Goal: Task Accomplishment & Management: Manage account settings

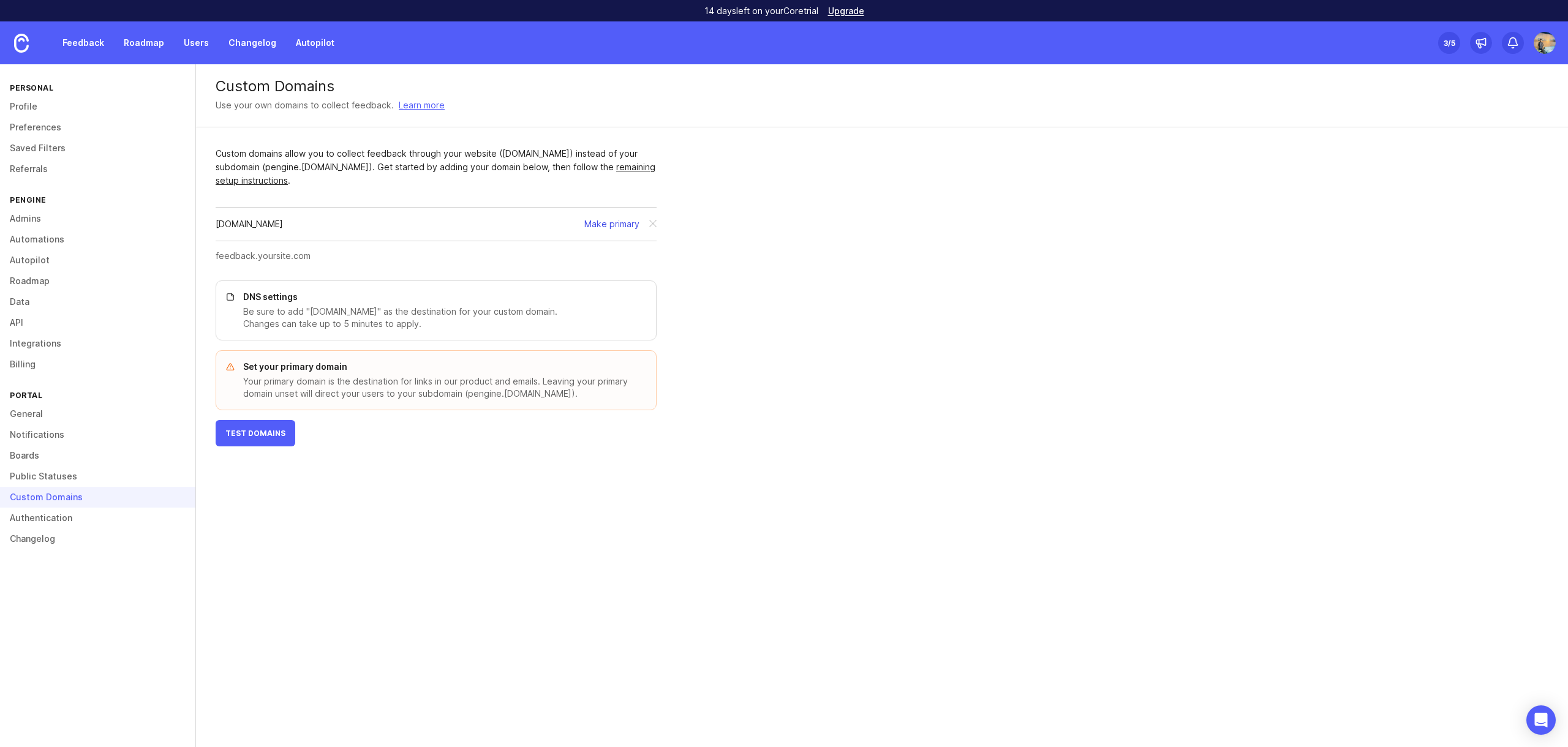
click at [609, 221] on button "Make primary" at bounding box center [612, 224] width 55 height 13
drag, startPoint x: 303, startPoint y: 224, endPoint x: 214, endPoint y: 224, distance: 89.0
click at [214, 224] on div "Custom domains allow you to collect feedback through your website ([DOMAIN_NAME…" at bounding box center [436, 296] width 480 height 338
copy div "[DOMAIN_NAME]"
click at [652, 225] on div at bounding box center [653, 224] width 22 height 23
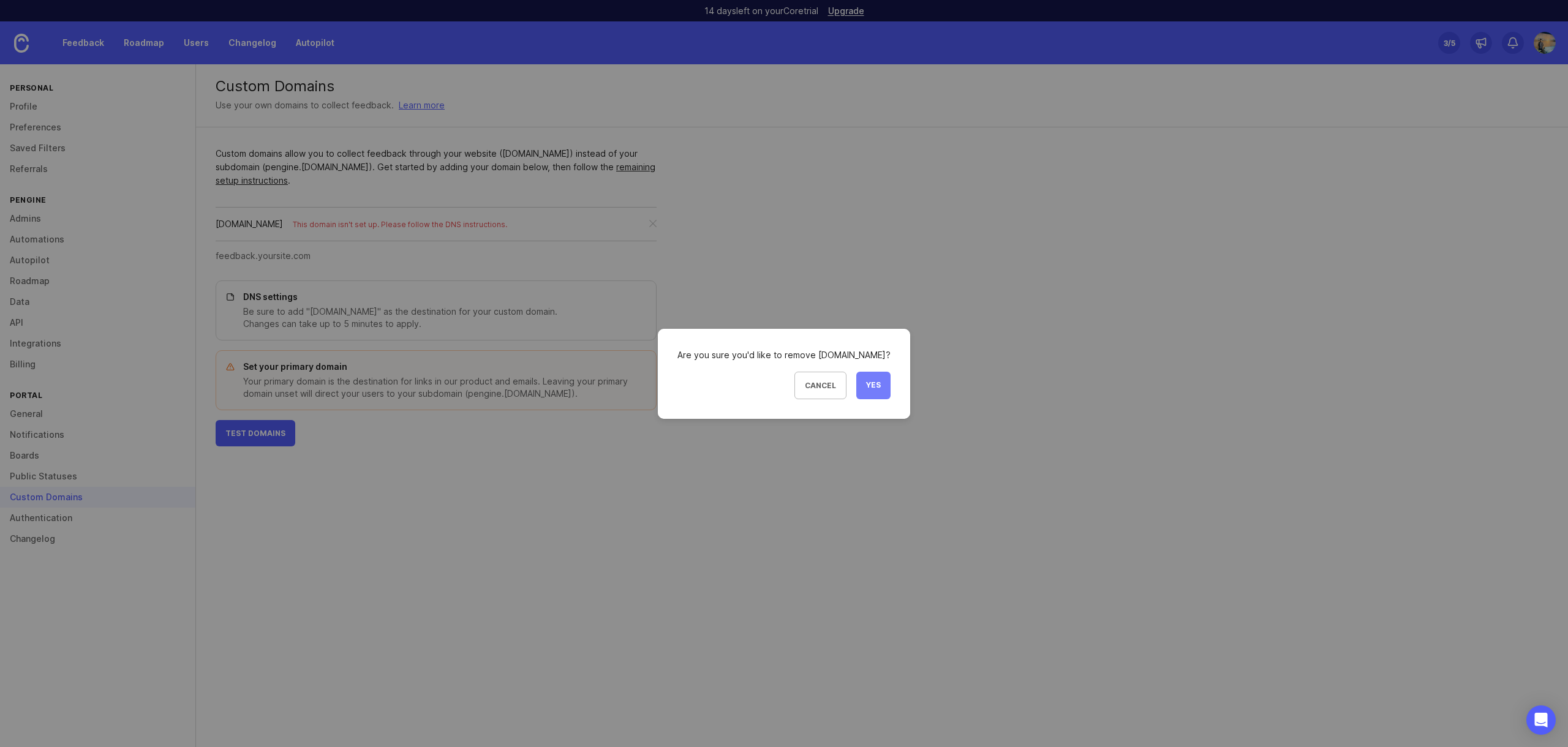
click at [876, 384] on span "Yes" at bounding box center [873, 386] width 15 height 10
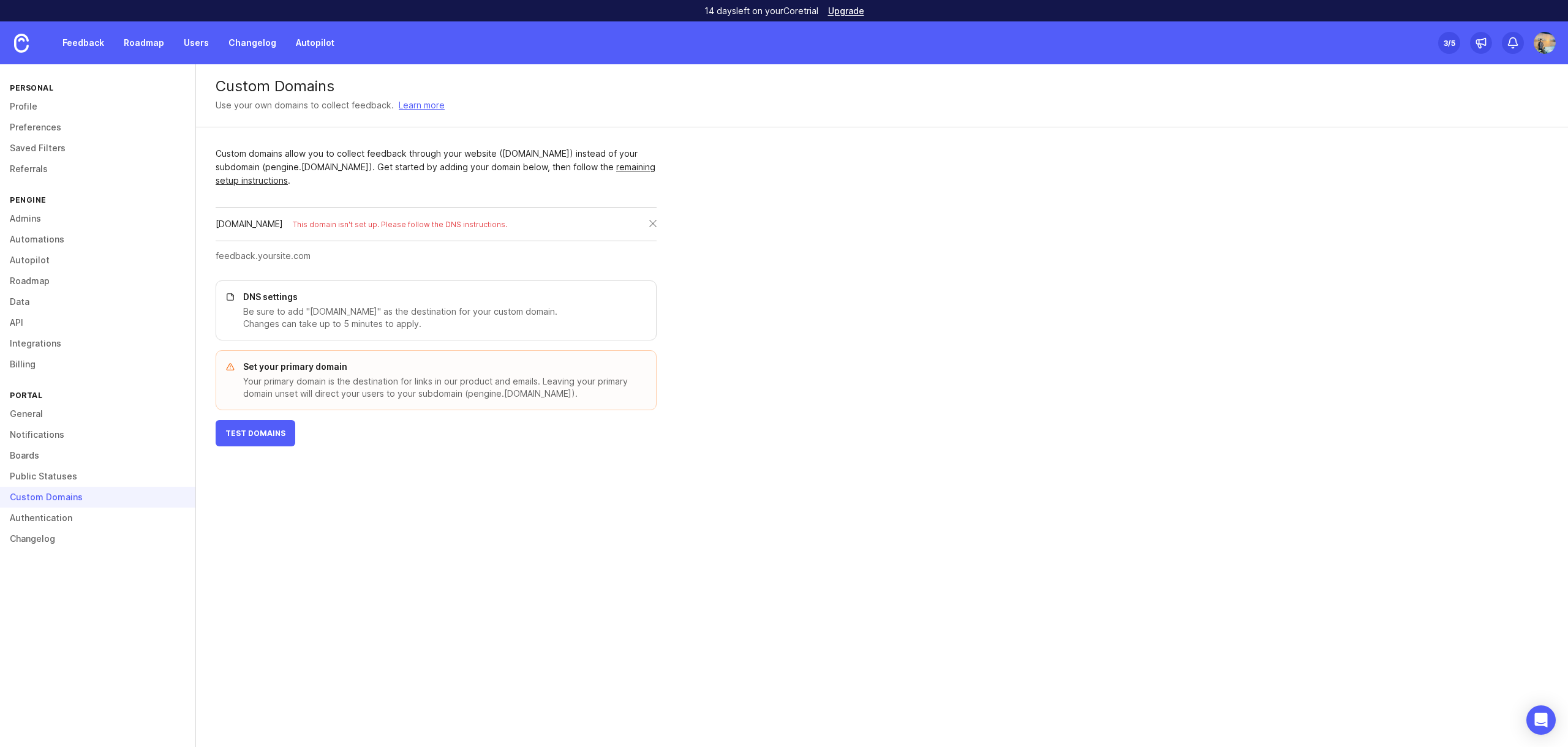
click at [651, 222] on div at bounding box center [653, 224] width 22 height 23
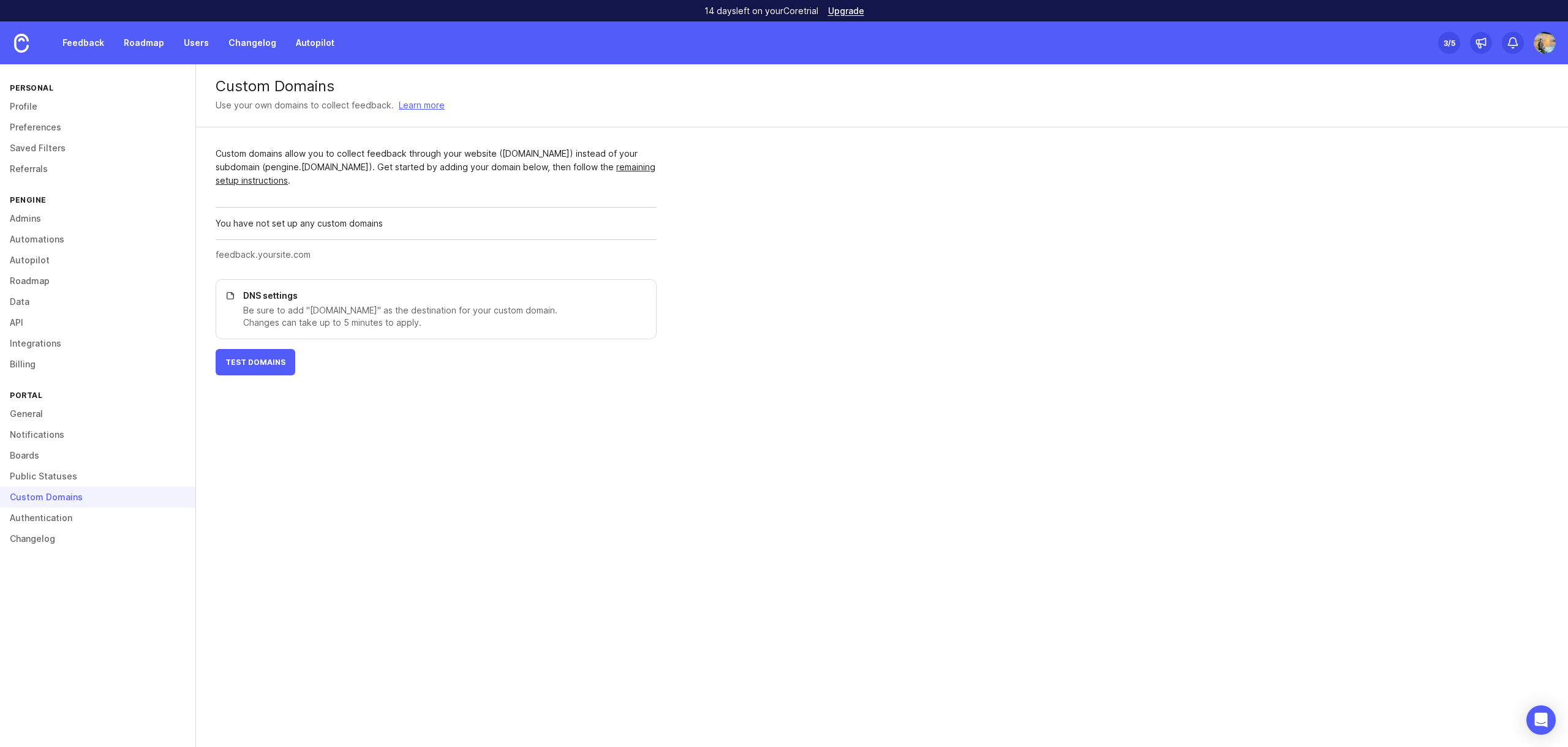
click at [280, 257] on input "text" at bounding box center [433, 255] width 434 height 13
paste input "[DOMAIN_NAME]"
type input "[DOMAIN_NAME]"
click at [628, 257] on span "Add Domain" at bounding box center [622, 255] width 51 height 11
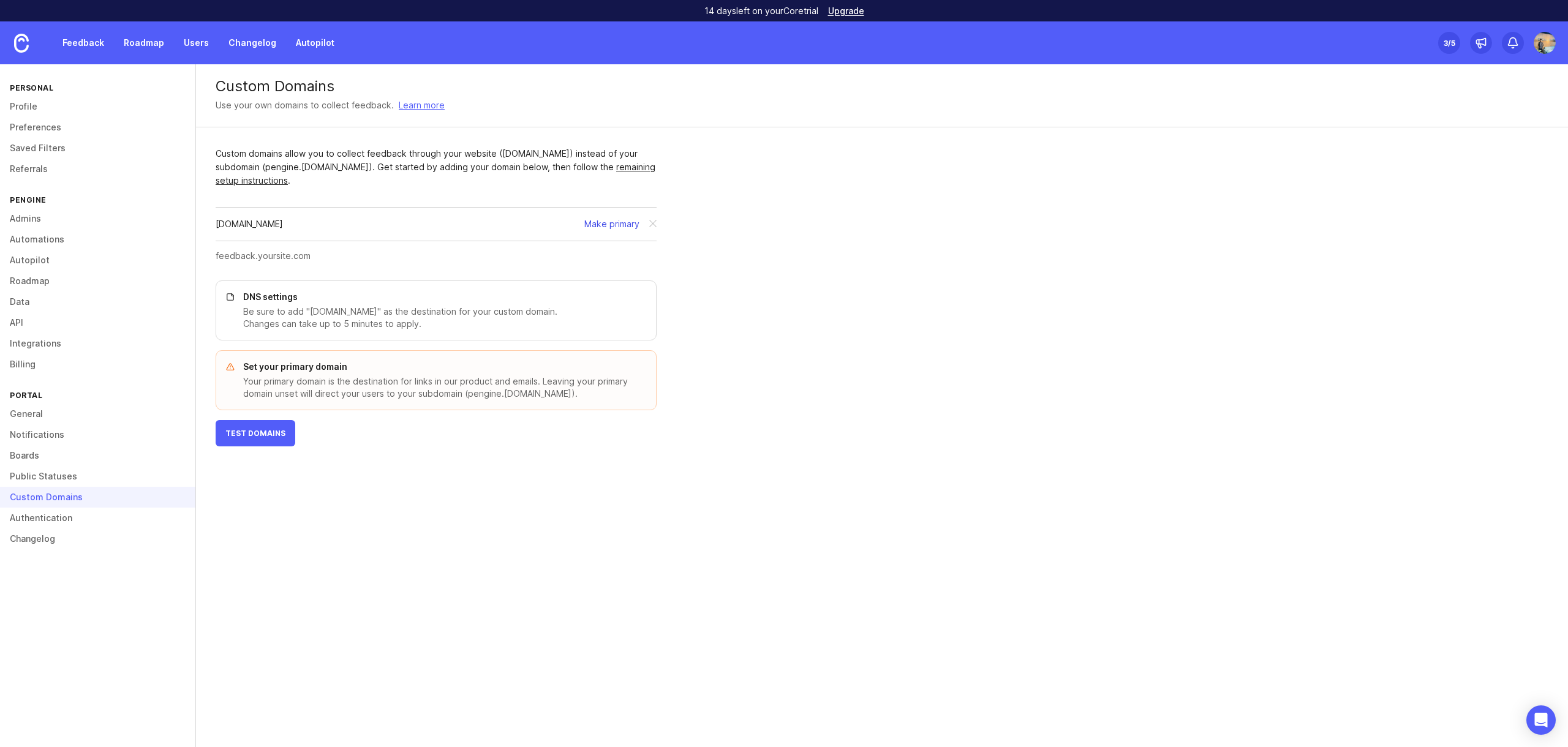
click at [595, 221] on button "Make primary" at bounding box center [612, 224] width 55 height 13
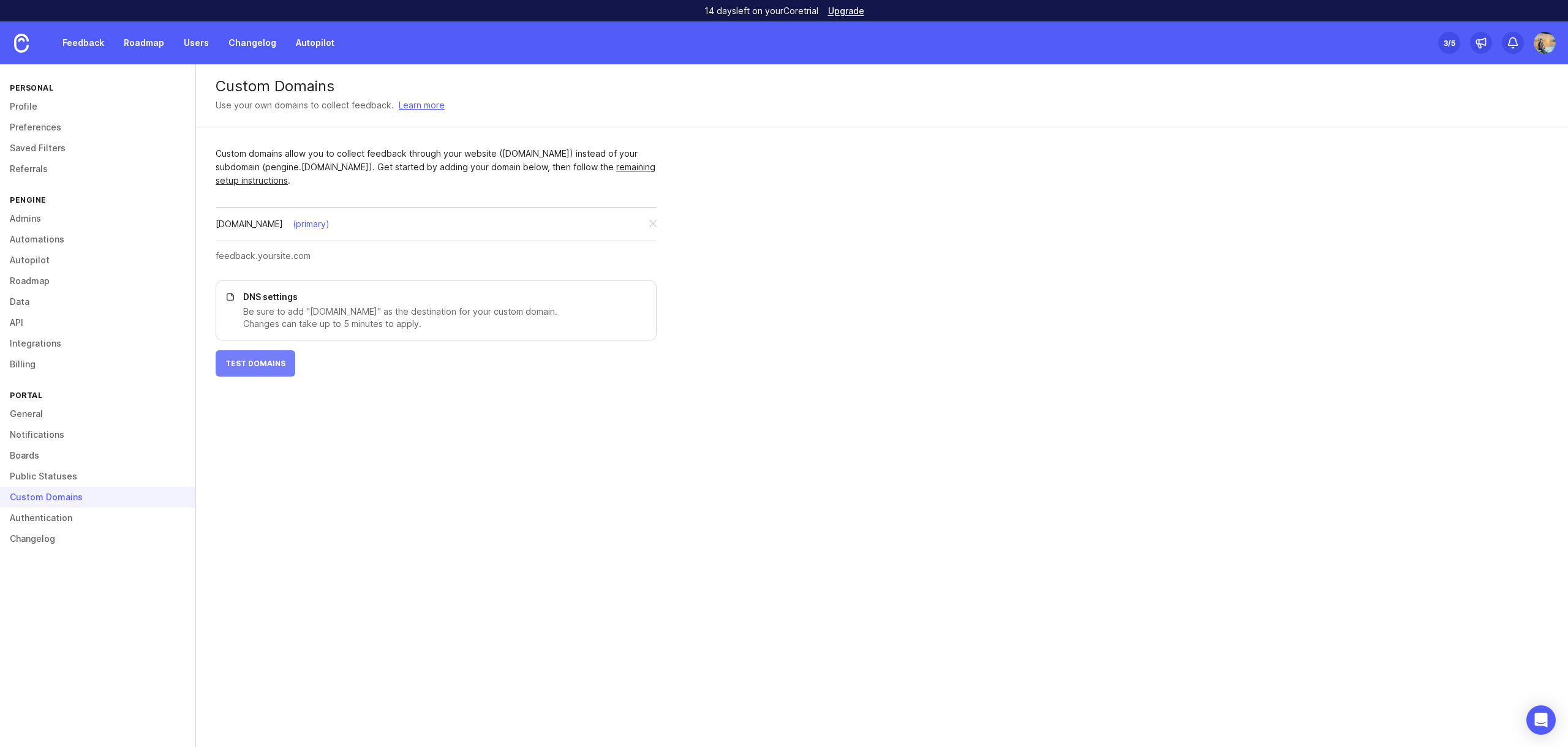
click at [253, 356] on button "Test Domains" at bounding box center [256, 364] width 80 height 27
